Goal: Information Seeking & Learning: Learn about a topic

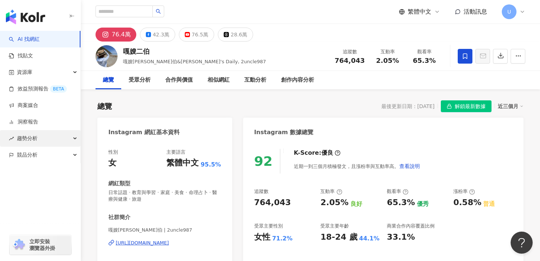
click at [34, 141] on span "趨勢分析" at bounding box center [27, 138] width 21 height 17
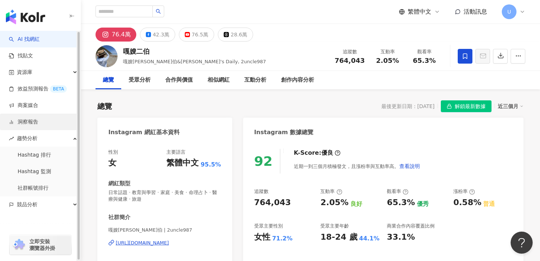
click at [35, 124] on link "洞察報告" at bounding box center [23, 121] width 29 height 7
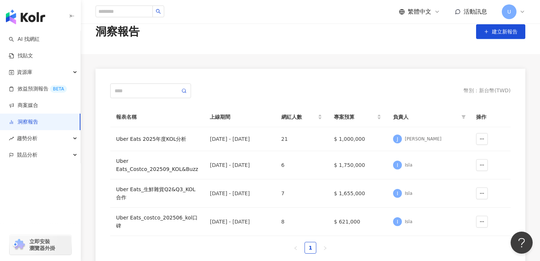
scroll to position [32, 0]
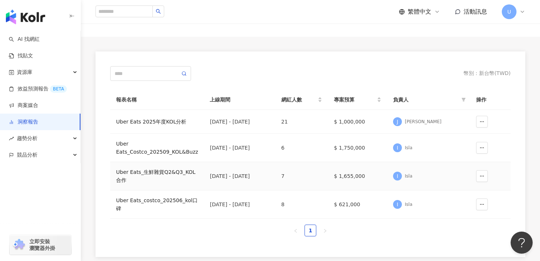
click at [161, 175] on div "Uber Eats_生鮮雜貨Q2&Q3_KOL合作" at bounding box center [157, 176] width 82 height 16
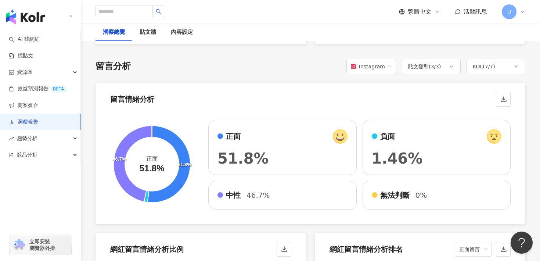
scroll to position [1232, 0]
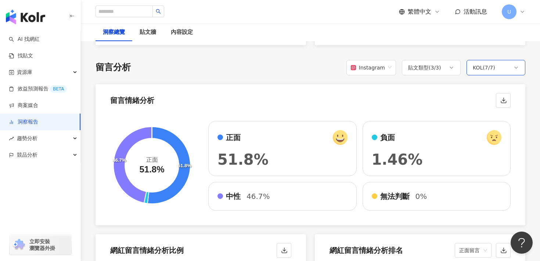
click at [503, 65] on div "KOL ( 7 / 7 )" at bounding box center [496, 67] width 59 height 15
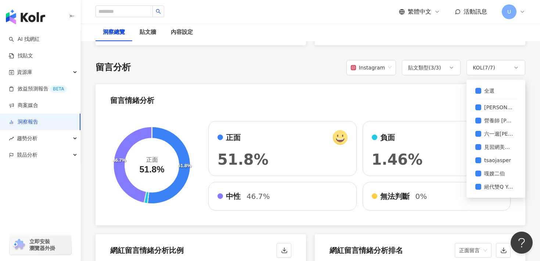
click at [385, 97] on div "留言情緒分析" at bounding box center [311, 98] width 430 height 28
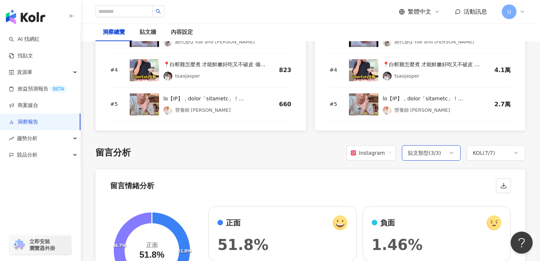
scroll to position [1202, 0]
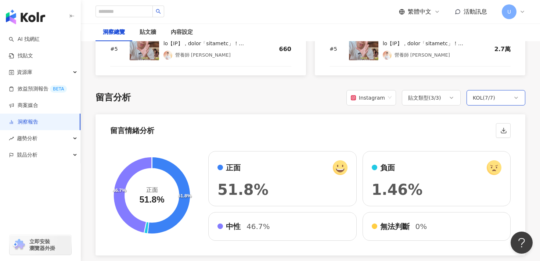
click at [499, 100] on div "KOL ( 7 / 7 )" at bounding box center [496, 97] width 59 height 15
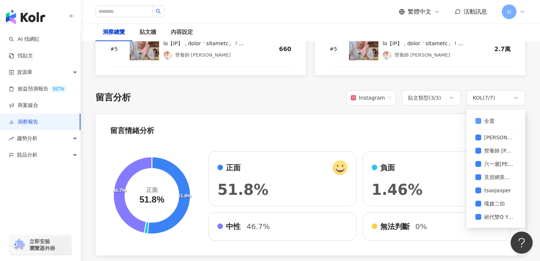
click at [492, 125] on label "全選" at bounding box center [487, 120] width 22 height 13
click at [493, 178] on span "見習網美小吳" at bounding box center [499, 177] width 35 height 8
click at [437, 140] on div "留言情緒分析 51.8% 46.7% 正面 51.8% 正面 51.8% 負面 1.46% 中性 46.7% 無法判斷 0%" at bounding box center [311, 184] width 430 height 141
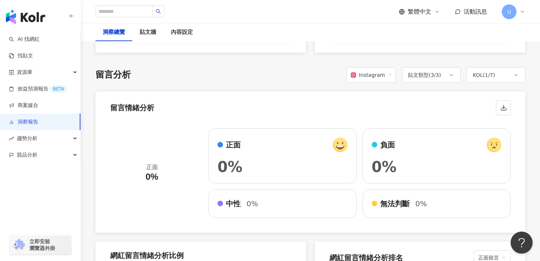
scroll to position [1223, 0]
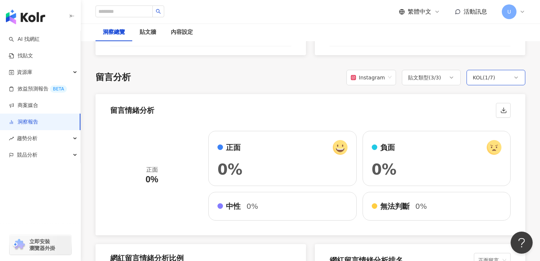
click at [484, 82] on div "KOL ( 1 / 7 )" at bounding box center [496, 77] width 59 height 15
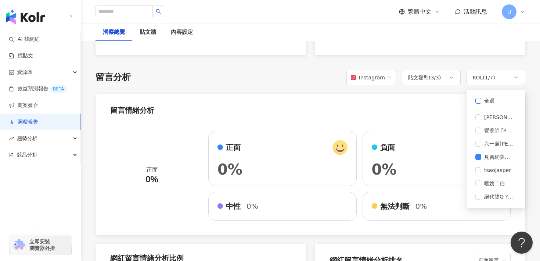
click at [496, 102] on span "全選" at bounding box center [490, 101] width 16 height 8
click at [432, 122] on div "正面 0% 正面 0% 負面 0% 中性 0% 無法判斷 0%" at bounding box center [311, 178] width 430 height 113
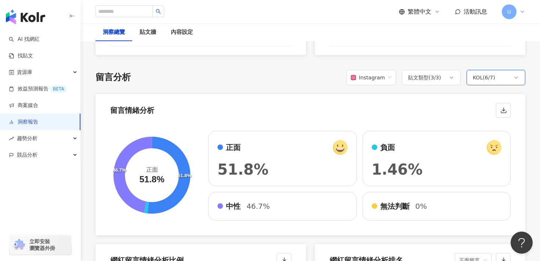
click at [494, 77] on div "KOL ( 6 / 7 )" at bounding box center [484, 77] width 22 height 9
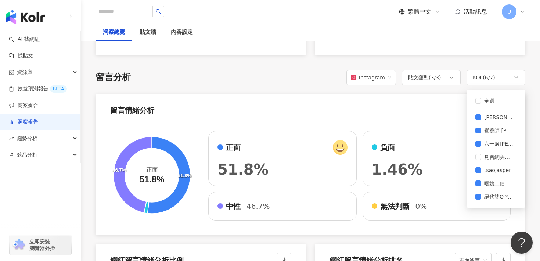
click at [420, 98] on div "留言情緒分析" at bounding box center [311, 108] width 430 height 28
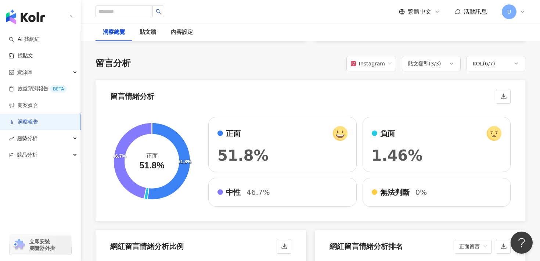
scroll to position [1238, 0]
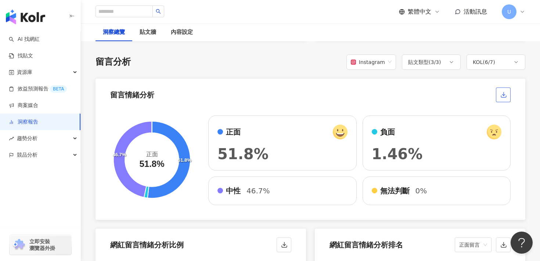
click at [505, 97] on icon "button" at bounding box center [503, 97] width 5 height 2
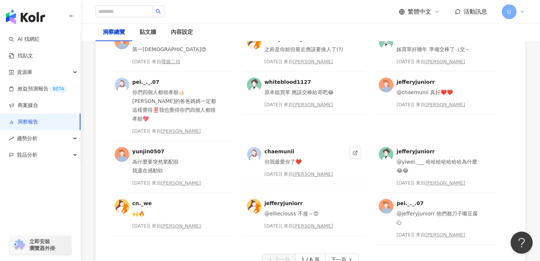
scroll to position [1947, 0]
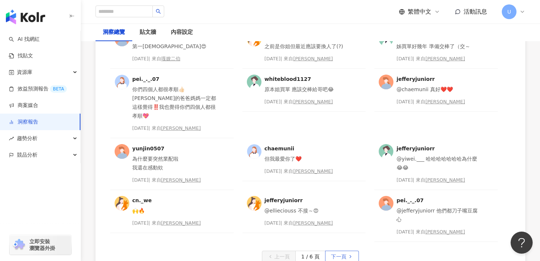
click at [339, 251] on span "下一頁" at bounding box center [338, 257] width 15 height 12
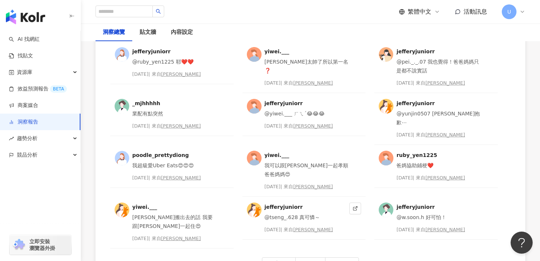
scroll to position [1940, 0]
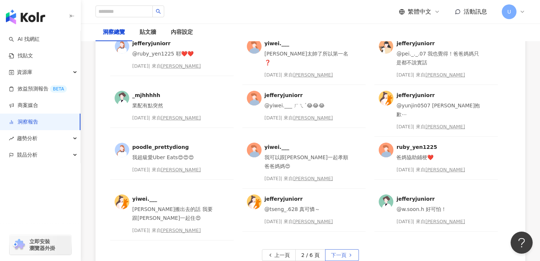
click at [347, 249] on button "下一頁" at bounding box center [342, 255] width 34 height 12
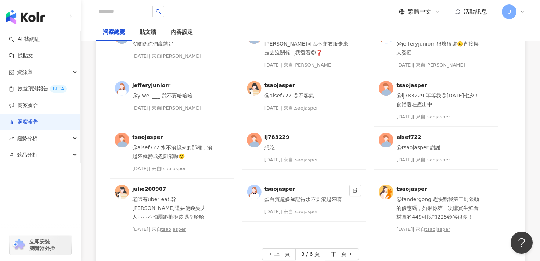
scroll to position [1952, 0]
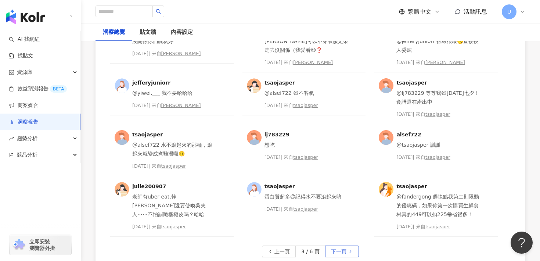
click at [334, 248] on span "下一頁" at bounding box center [338, 252] width 15 height 12
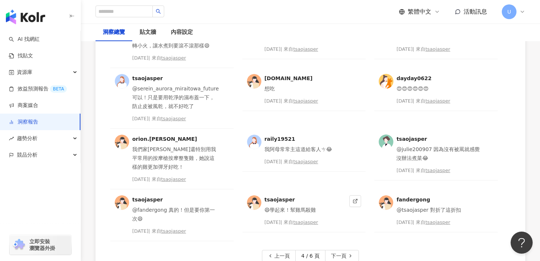
scroll to position [1977, 0]
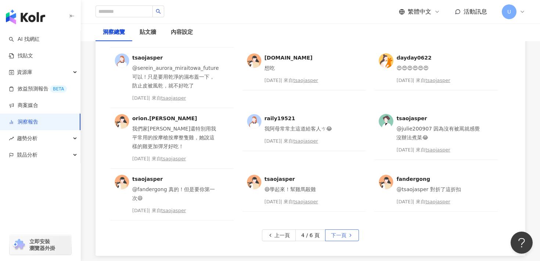
click at [341, 237] on span "下一頁" at bounding box center [338, 236] width 15 height 12
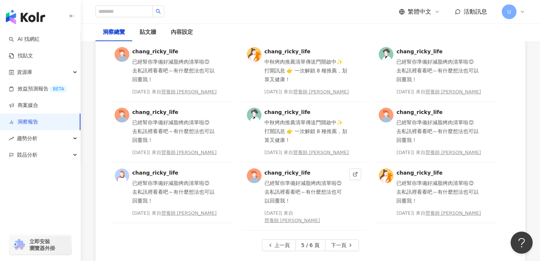
scroll to position [1987, 0]
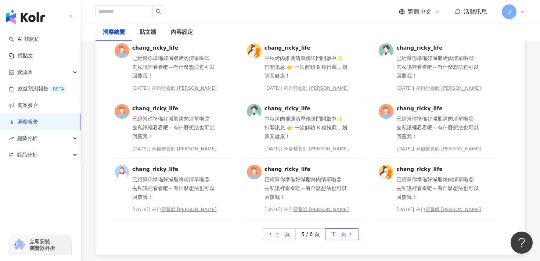
click at [338, 235] on span "下一頁" at bounding box center [338, 235] width 15 height 12
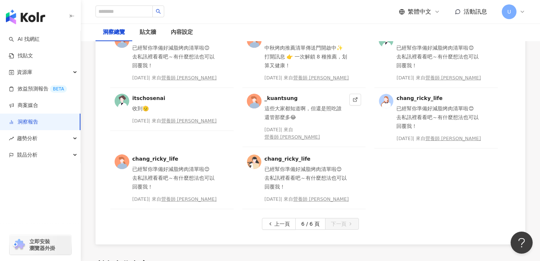
scroll to position [2010, 0]
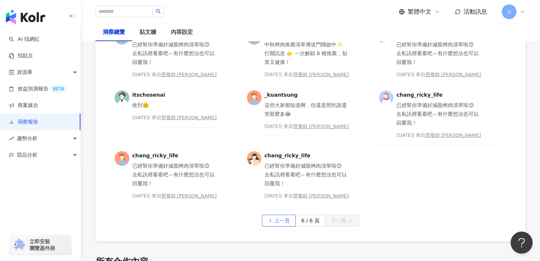
click at [285, 221] on span "上一頁" at bounding box center [282, 221] width 15 height 12
click at [285, 221] on div "chang_ricky_life 已經幫你準備好減脂烤肉清單啦😊 去私訊裡看看吧～有什麼想法也可以回覆我！ [DATE] | 來自 營養師 [PERSON_N…" at bounding box center [311, 86] width 430 height 310
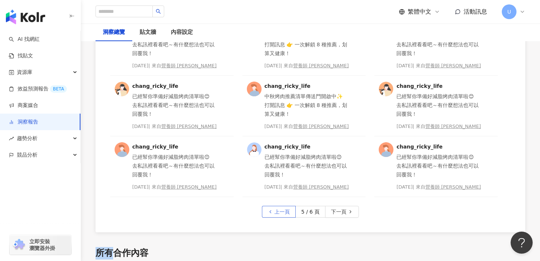
click at [285, 221] on div "616rkaig @tnl_0716 😂我離開 我的遊戲地圖會被搶欸 [DATE] | 來自 六一遛阿寬 616rkaig @fedex_025 阿泰爾哈哈哈…" at bounding box center [311, 81] width 430 height 301
click at [275, 215] on button "上一頁" at bounding box center [279, 212] width 34 height 12
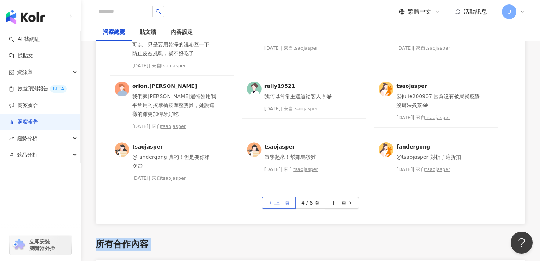
click at [275, 215] on div "tsaojasper 對，滾的時候下去三下，然後放進去轉小火，讓水煮到要滾不滾那樣😄 [DATE] | 來自 tsaojasper tsaojasper 我打…" at bounding box center [311, 77] width 430 height 293
click at [274, 206] on button "上一頁" at bounding box center [279, 203] width 34 height 12
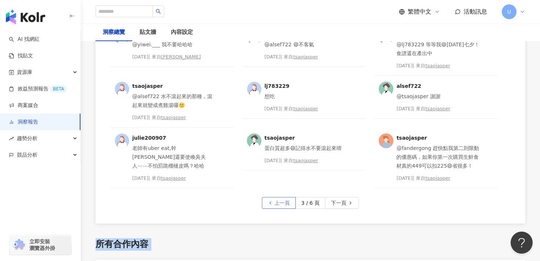
click at [274, 206] on button "上一頁" at bounding box center [279, 203] width 34 height 12
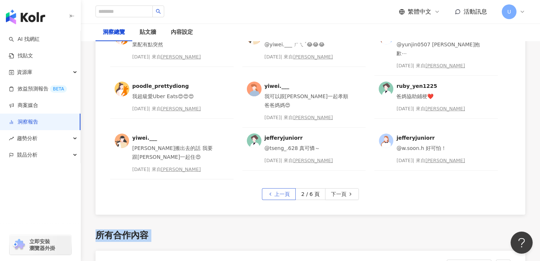
click at [273, 191] on icon "button" at bounding box center [270, 193] width 5 height 5
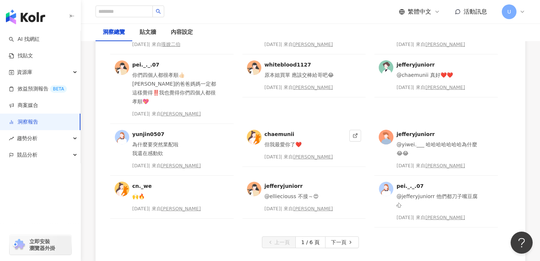
scroll to position [1962, 0]
click at [343, 236] on span "下一頁" at bounding box center [338, 242] width 15 height 12
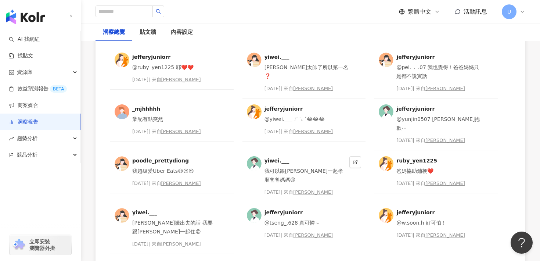
scroll to position [1931, 0]
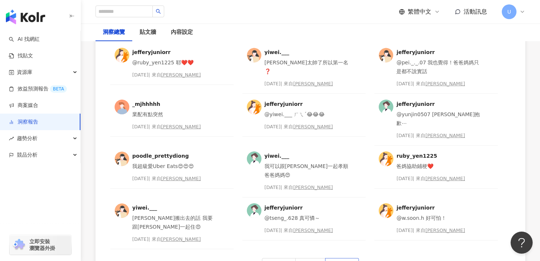
click at [334, 258] on span "下一頁" at bounding box center [338, 264] width 15 height 12
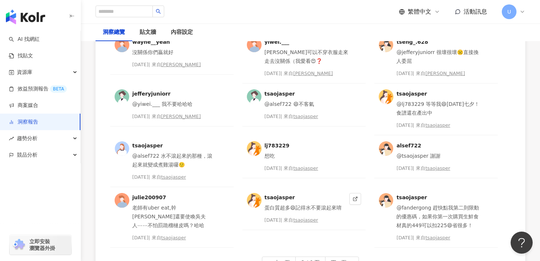
scroll to position [1943, 0]
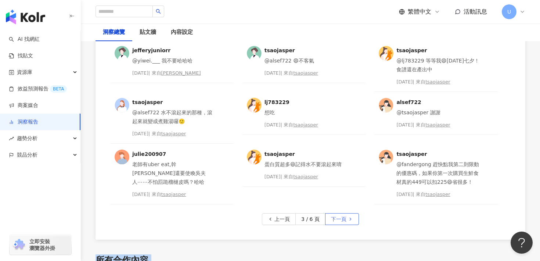
click at [332, 220] on span "下一頁" at bounding box center [338, 220] width 15 height 12
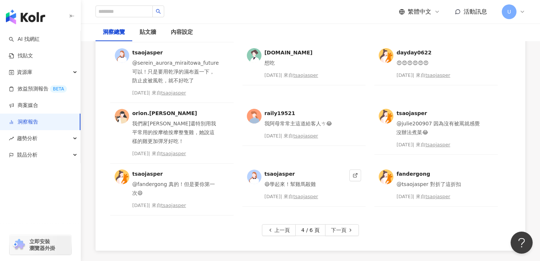
scroll to position [1984, 0]
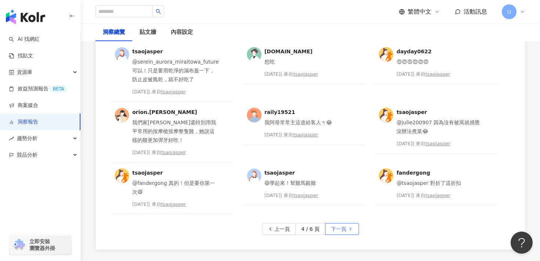
click at [344, 225] on span "下一頁" at bounding box center [338, 229] width 15 height 12
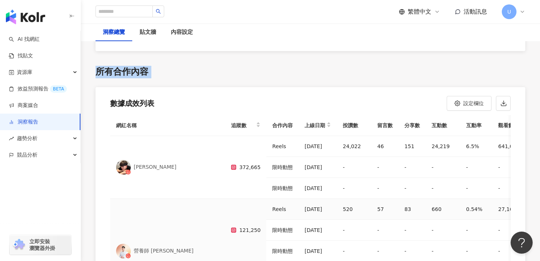
scroll to position [2180, 0]
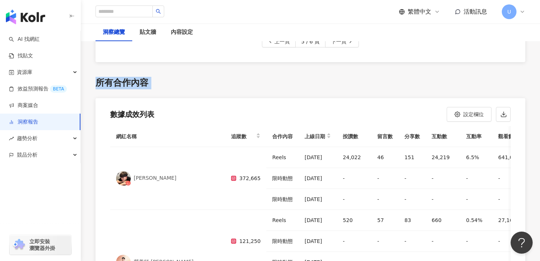
click at [399, 139] on th "分享數" at bounding box center [412, 136] width 27 height 21
click at [340, 43] on span "下一頁" at bounding box center [338, 42] width 15 height 12
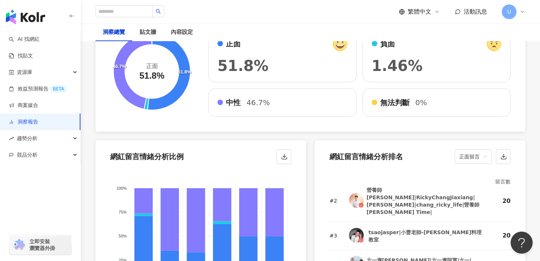
scroll to position [1357, 0]
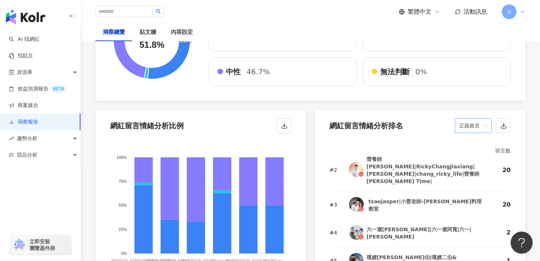
click at [480, 123] on span "正面留言" at bounding box center [473, 126] width 28 height 14
click at [477, 164] on div "中性留言" at bounding box center [473, 167] width 25 height 8
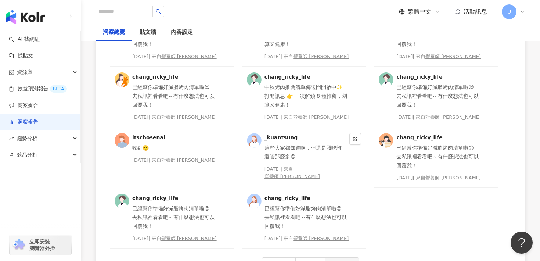
scroll to position [1918, 0]
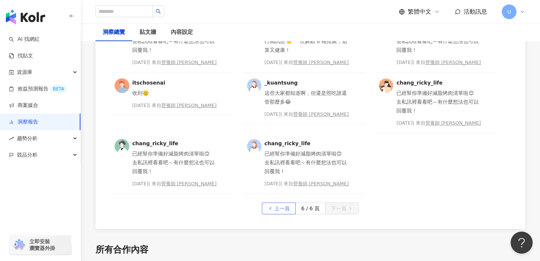
click at [281, 207] on span "上一頁" at bounding box center [282, 209] width 15 height 12
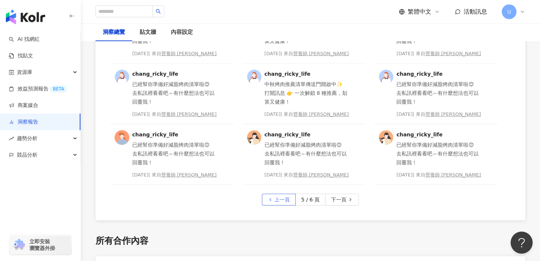
scroll to position [2013, 0]
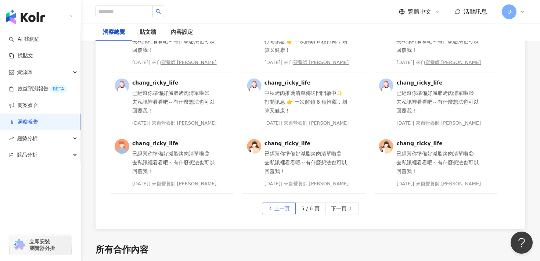
click at [281, 207] on span "上一頁" at bounding box center [282, 209] width 15 height 12
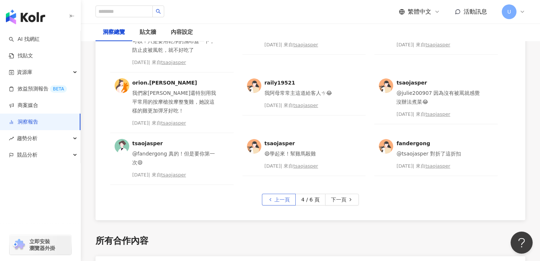
click at [281, 207] on div "tsaojasper 對，滾的時候下去三下，然後放進去轉小火，讓水煮到要滾不滾那樣😄 [DATE] | 來自 tsaojasper tsaojasper 我打…" at bounding box center [311, 74] width 430 height 293
click at [277, 198] on span "上一頁" at bounding box center [282, 200] width 15 height 12
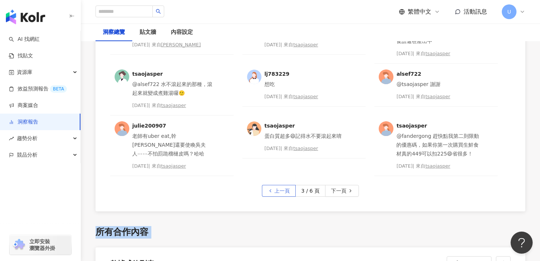
scroll to position [2004, 0]
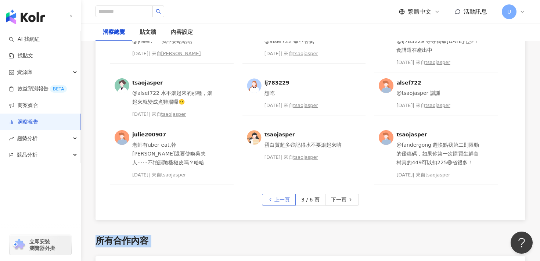
click at [277, 198] on span "上一頁" at bounding box center [282, 200] width 15 height 12
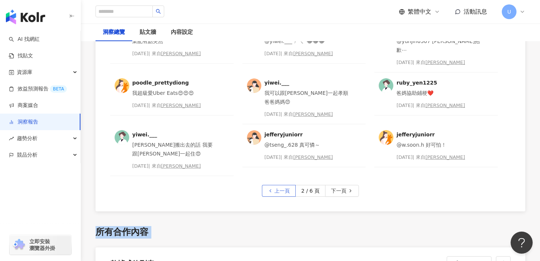
click at [279, 185] on span "上一頁" at bounding box center [282, 191] width 15 height 12
click at [279, 170] on div "jefferyjuniorr @ruby_yen1225 耶❤️❤️ [DATE] | 來自 [PERSON_NAME].___ [PERSON_NAME]太…" at bounding box center [311, 73] width 430 height 275
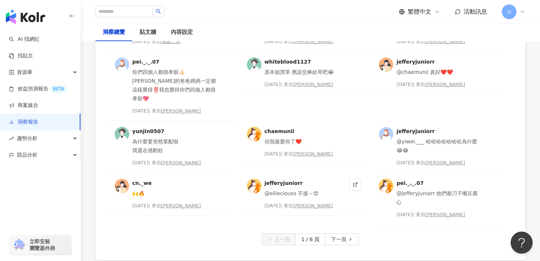
scroll to position [1989, 0]
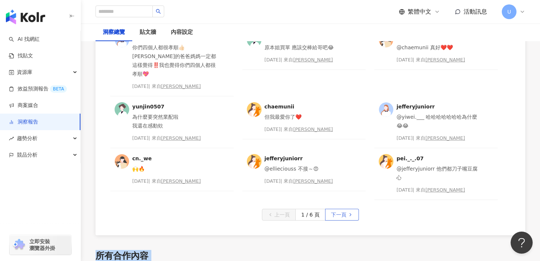
click at [340, 209] on span "下一頁" at bounding box center [338, 215] width 15 height 12
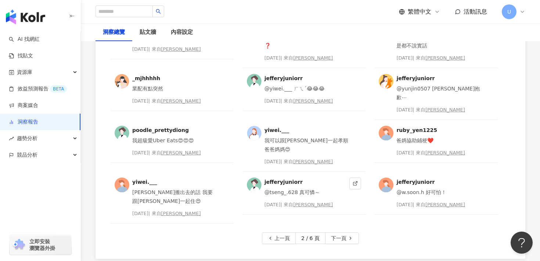
scroll to position [1957, 0]
click at [339, 204] on div "jefferyjuniorr @ruby_yen1225 耶❤️❤️ [DATE] | 來自 [PERSON_NAME].___ [PERSON_NAME]太…" at bounding box center [311, 120] width 430 height 275
click at [342, 232] on span "下一頁" at bounding box center [338, 238] width 15 height 12
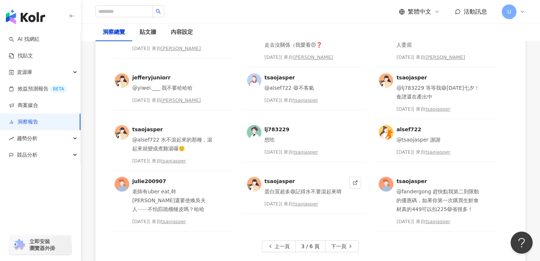
scroll to position [1965, 0]
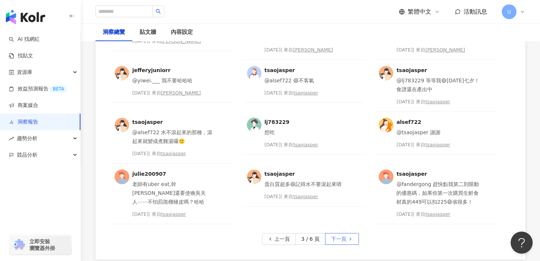
click at [346, 234] on span "下一頁" at bounding box center [338, 239] width 15 height 12
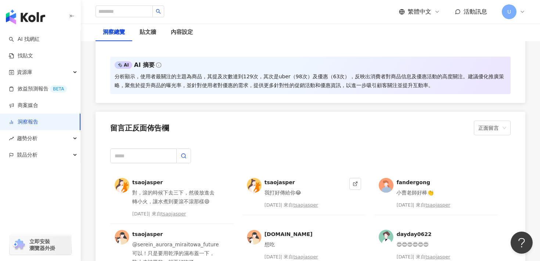
scroll to position [1809, 0]
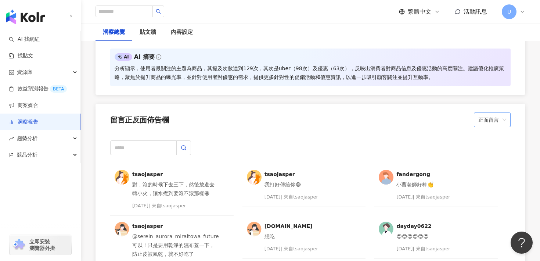
click at [488, 122] on span "正面留言" at bounding box center [493, 120] width 28 height 14
click at [489, 157] on div "中性留言" at bounding box center [492, 161] width 25 height 8
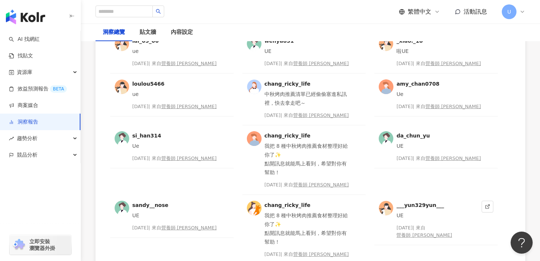
scroll to position [2011, 0]
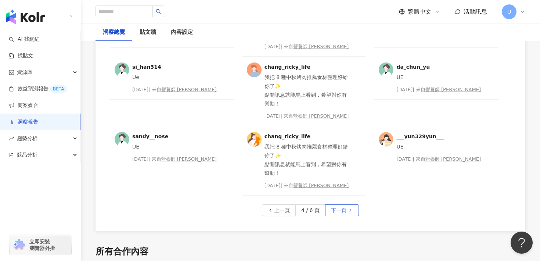
click at [346, 209] on span "下一頁" at bounding box center [338, 211] width 15 height 12
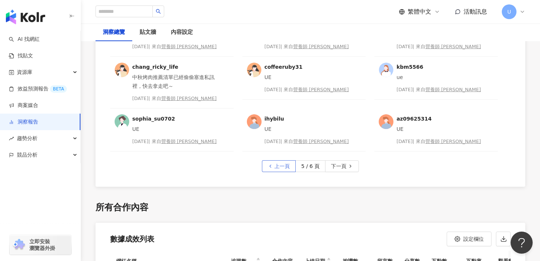
click at [279, 168] on span "上一頁" at bounding box center [282, 167] width 15 height 12
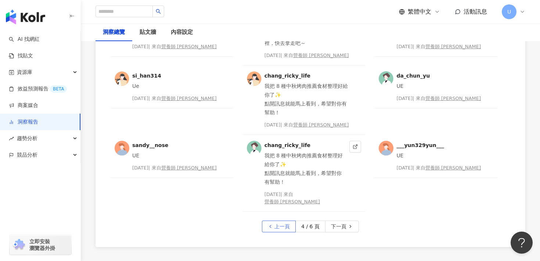
click at [279, 168] on div "我把 8 種中秋烤肉推薦食材整理好給你了✨ 點開訊息就能馬上看到，希望對你有幫助！" at bounding box center [306, 168] width 82 height 35
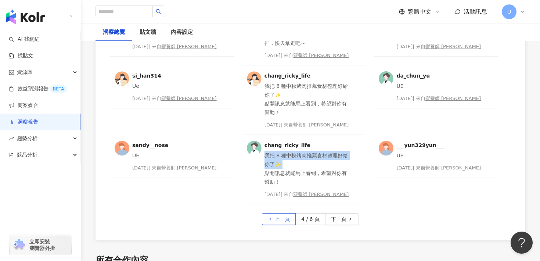
click at [275, 217] on span "上一頁" at bounding box center [282, 220] width 15 height 12
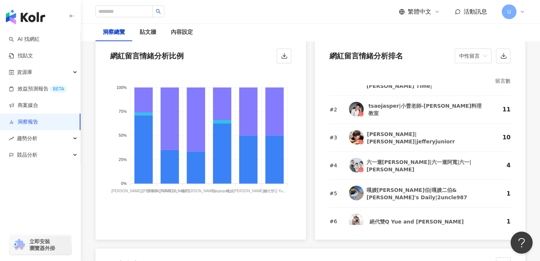
scroll to position [0, 0]
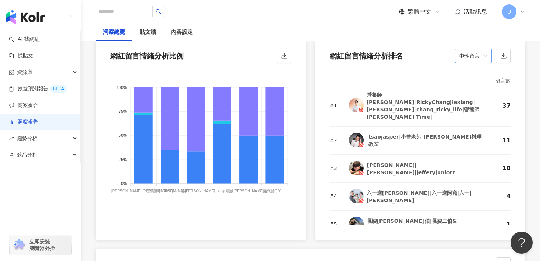
click at [476, 58] on span "中性留言" at bounding box center [473, 56] width 28 height 14
click at [477, 70] on div "正面留言" at bounding box center [473, 72] width 25 height 8
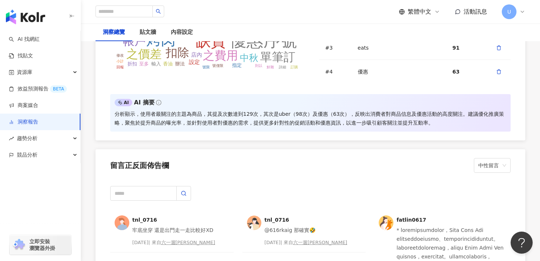
scroll to position [1762, 0]
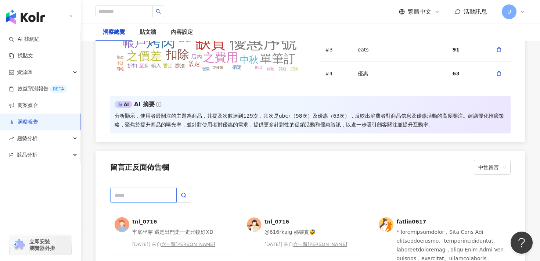
click at [163, 200] on input "text" at bounding box center [143, 195] width 67 height 15
type input "*"
type input "***"
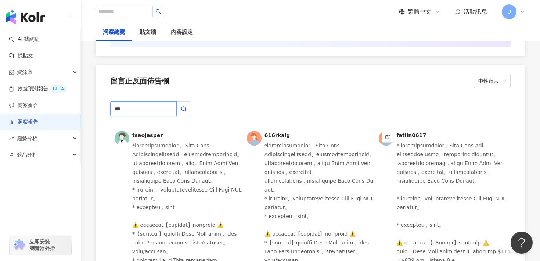
scroll to position [1847, 0]
click at [495, 86] on span "中性留言" at bounding box center [493, 82] width 28 height 14
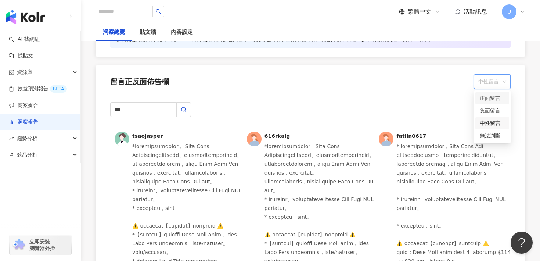
click at [494, 103] on div "正面留言" at bounding box center [493, 98] width 34 height 12
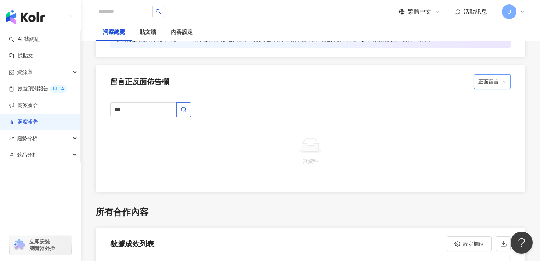
click at [178, 110] on button "button" at bounding box center [183, 109] width 15 height 15
click at [187, 110] on button "button" at bounding box center [183, 109] width 15 height 15
click at [496, 78] on span "正面留言" at bounding box center [493, 82] width 28 height 14
click at [489, 111] on div "負面留言" at bounding box center [492, 111] width 25 height 8
click at [498, 80] on span "負面留言" at bounding box center [493, 82] width 28 height 14
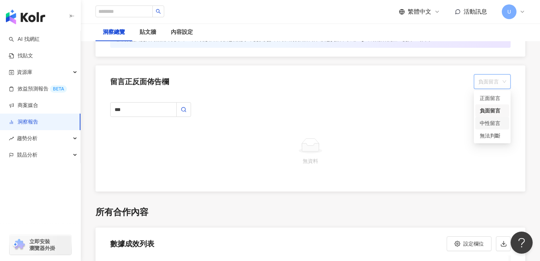
click at [490, 124] on div "中性留言" at bounding box center [492, 123] width 25 height 8
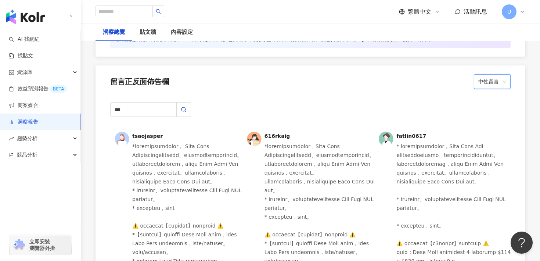
click at [498, 83] on span "中性留言" at bounding box center [493, 82] width 28 height 14
click at [493, 136] on div "無法判斷" at bounding box center [492, 136] width 25 height 8
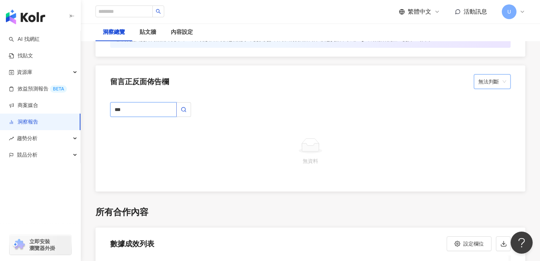
click at [132, 114] on input "***" at bounding box center [143, 109] width 67 height 15
click at [502, 79] on span "無法判斷" at bounding box center [493, 82] width 28 height 14
click at [491, 99] on div "正面留言" at bounding box center [492, 98] width 25 height 8
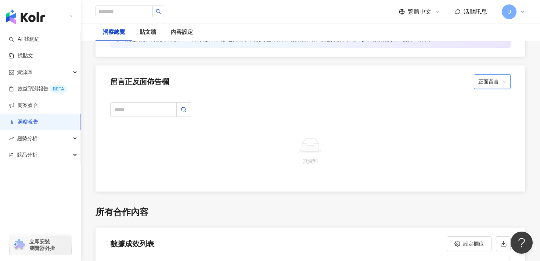
click at [497, 80] on span "正面留言" at bounding box center [493, 82] width 28 height 14
click at [493, 121] on div "中性留言" at bounding box center [492, 123] width 25 height 8
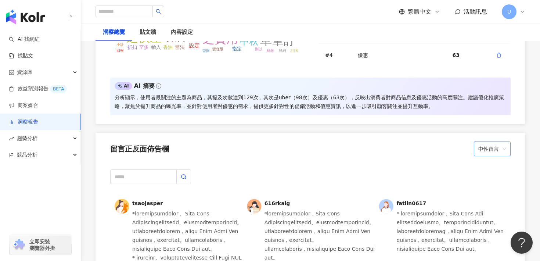
scroll to position [1800, 0]
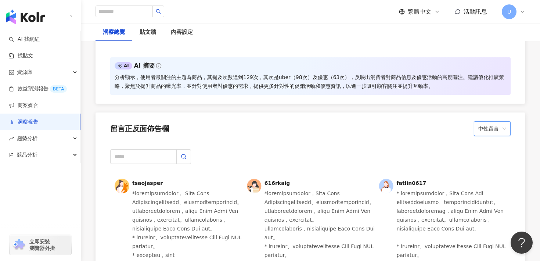
click at [490, 130] on span "中性留言" at bounding box center [493, 129] width 28 height 14
click at [490, 168] on div "中性留言" at bounding box center [492, 170] width 25 height 8
click at [505, 126] on span "中性留言" at bounding box center [493, 129] width 28 height 14
click at [494, 160] on div "負面留言" at bounding box center [492, 158] width 25 height 8
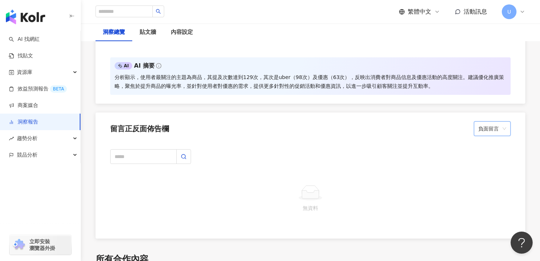
click at [496, 129] on span "負面留言" at bounding box center [493, 129] width 28 height 14
click at [495, 147] on div "正面留言" at bounding box center [492, 145] width 25 height 8
click at [228, 145] on div "無資料" at bounding box center [311, 189] width 430 height 98
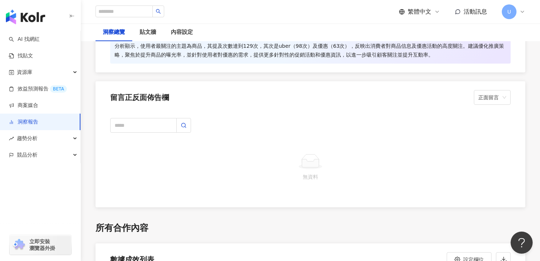
scroll to position [1878, 0]
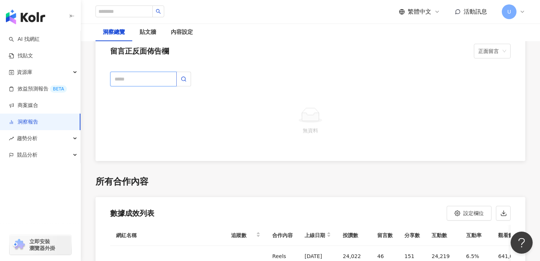
click at [155, 73] on input "text" at bounding box center [143, 79] width 67 height 15
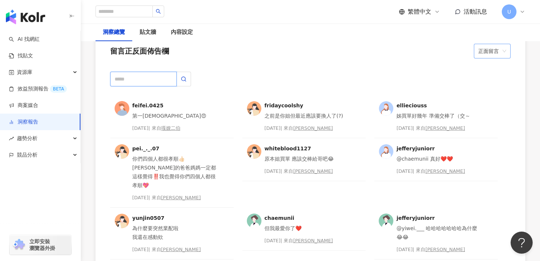
click at [488, 56] on span "正面留言" at bounding box center [493, 51] width 28 height 14
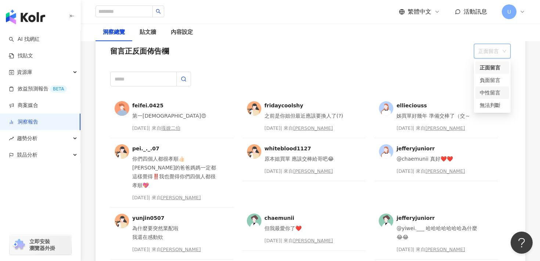
click at [480, 93] on div "中性留言" at bounding box center [492, 93] width 25 height 8
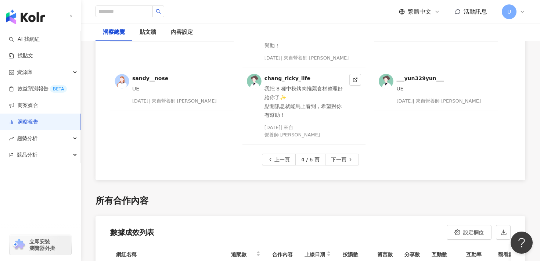
scroll to position [2084, 0]
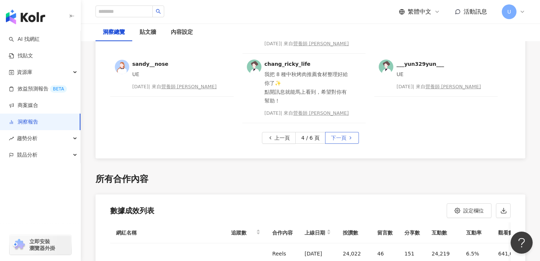
click at [343, 132] on button "下一頁" at bounding box center [342, 138] width 34 height 12
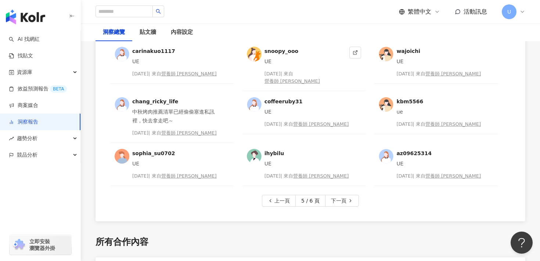
scroll to position [2030, 0]
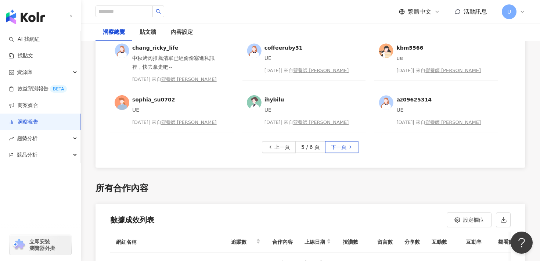
click at [350, 150] on button "下一頁" at bounding box center [342, 147] width 34 height 12
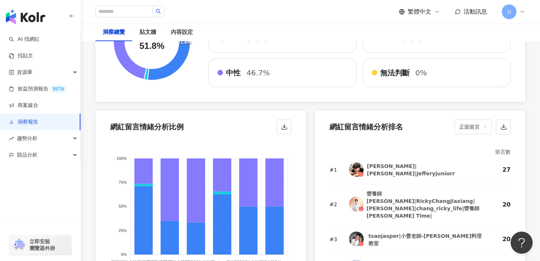
scroll to position [1359, 0]
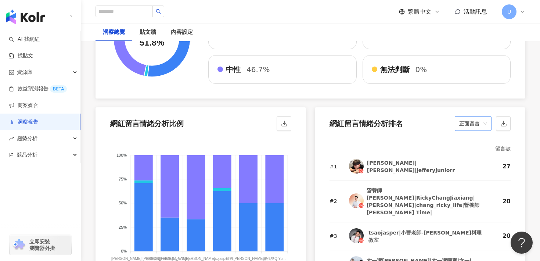
click at [471, 125] on span "正面留言" at bounding box center [473, 124] width 28 height 14
click at [467, 154] on div "負面留言" at bounding box center [473, 152] width 25 height 8
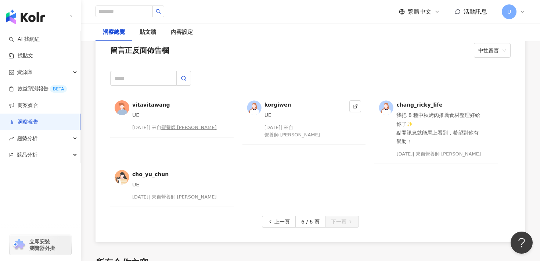
scroll to position [1874, 0]
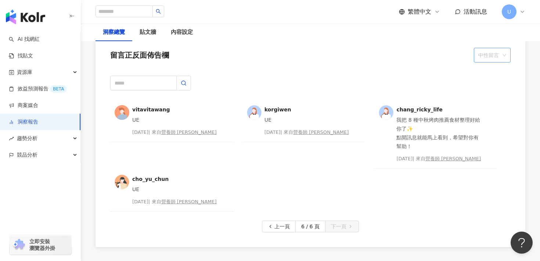
click at [487, 55] on span "中性留言" at bounding box center [493, 55] width 28 height 14
click at [491, 87] on div "負面留言" at bounding box center [492, 84] width 25 height 8
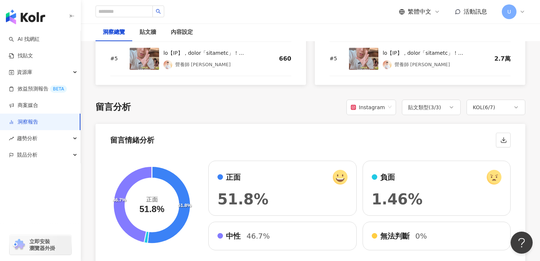
scroll to position [1345, 0]
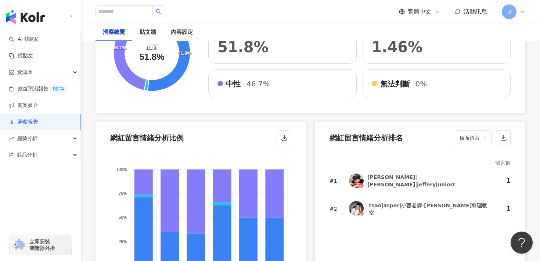
click at [401, 87] on div "無法判斷 0%" at bounding box center [437, 84] width 130 height 10
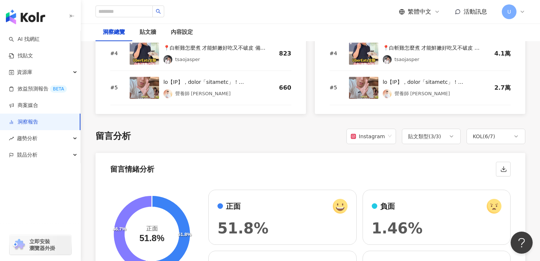
scroll to position [1142, 0]
